Goal: Transaction & Acquisition: Purchase product/service

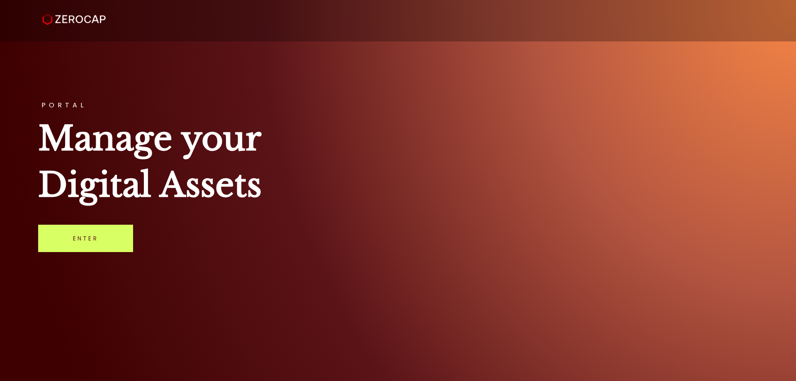
click at [117, 243] on link "Enter" at bounding box center [85, 238] width 95 height 27
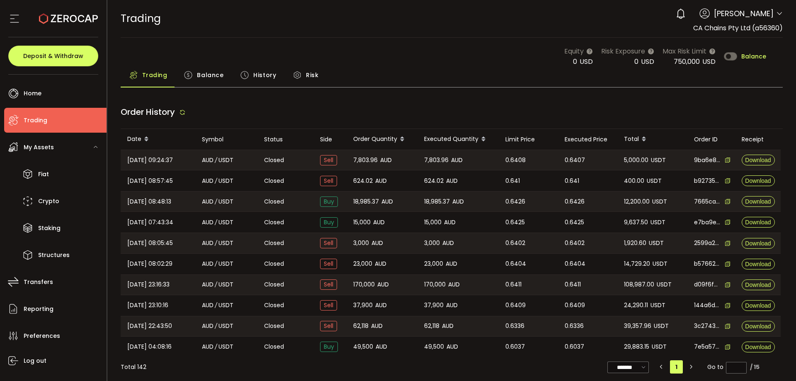
type input "***"
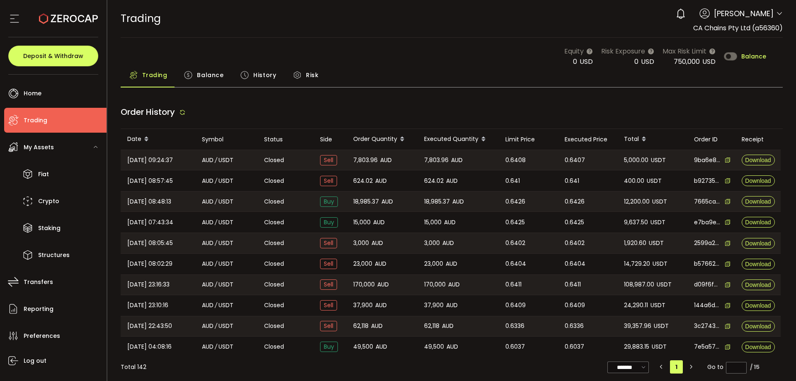
type input "***"
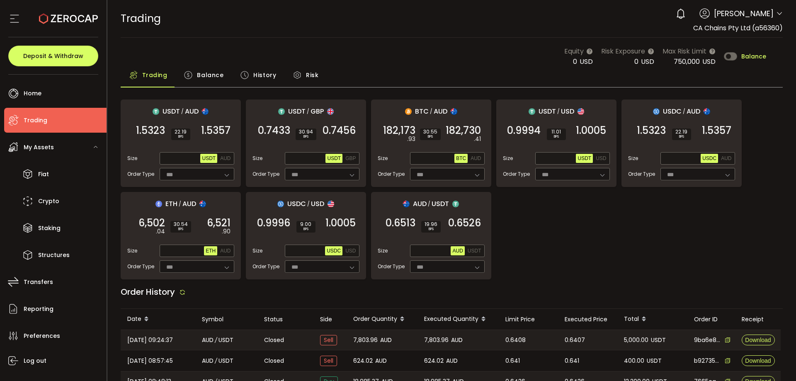
click at [568, 240] on div "USDT / AUD 1.5323 SELL 22.19 BPS 1.5357 BUY Size Max USDT AUD Order Type *** FO…" at bounding box center [452, 190] width 663 height 180
